Goal: Task Accomplishment & Management: Complete application form

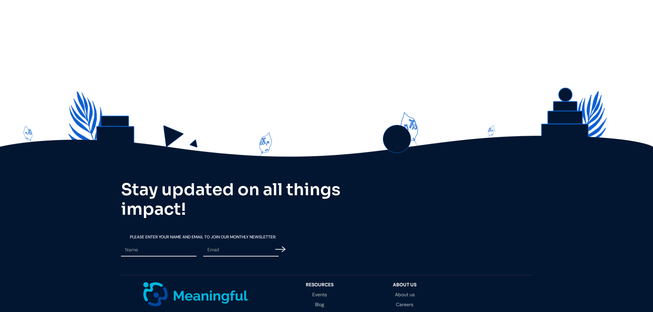
scroll to position [1915, 0]
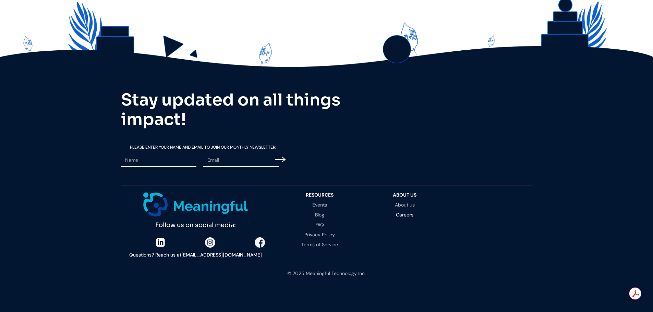
click at [402, 214] on link "Careers" at bounding box center [404, 214] width 71 height 5
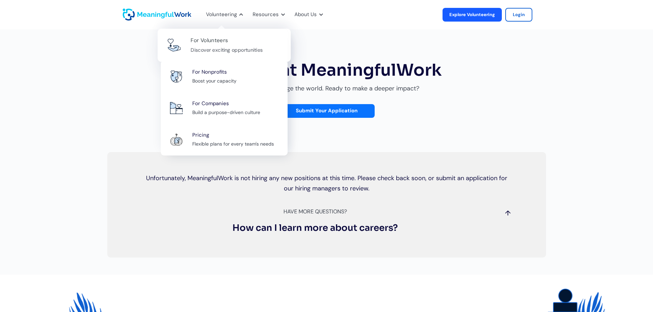
click at [214, 45] on div "For Volunteers" at bounding box center [209, 40] width 37 height 9
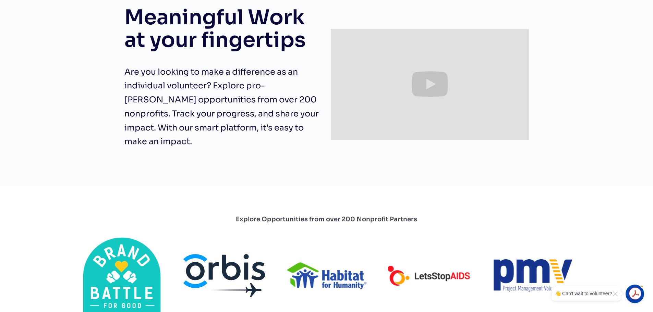
scroll to position [240, 0]
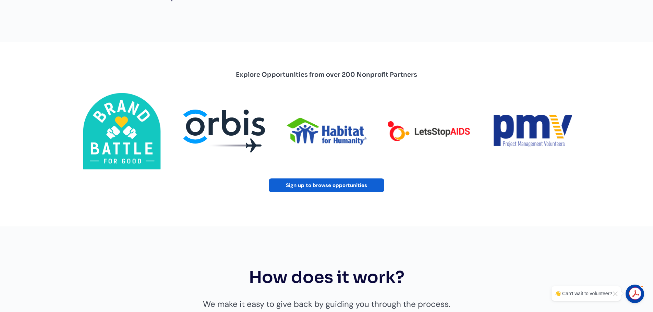
click at [311, 180] on link "Sign up to browse opportunities" at bounding box center [326, 186] width 115 height 14
